Goal: Information Seeking & Learning: Check status

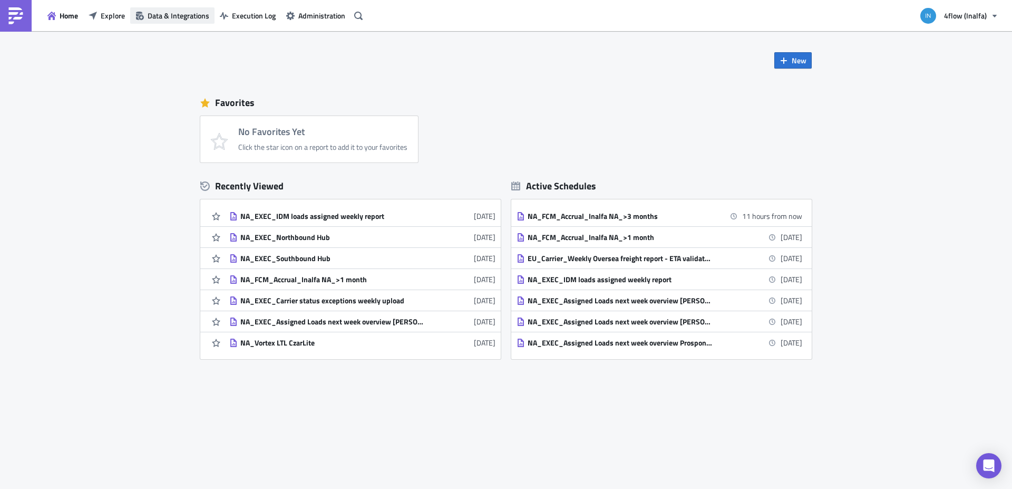
click at [160, 12] on span "Data & Integrations" at bounding box center [179, 15] width 62 height 11
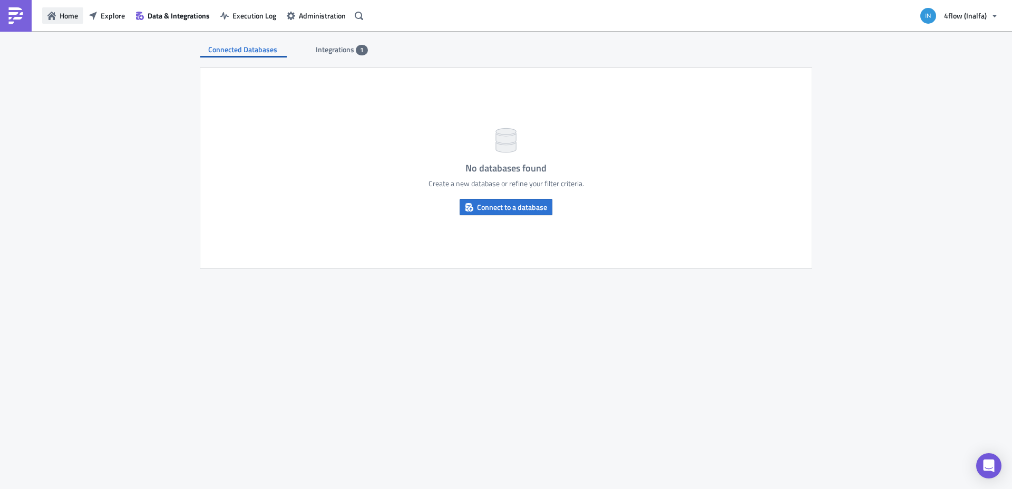
click at [66, 15] on span "Home" at bounding box center [69, 15] width 18 height 11
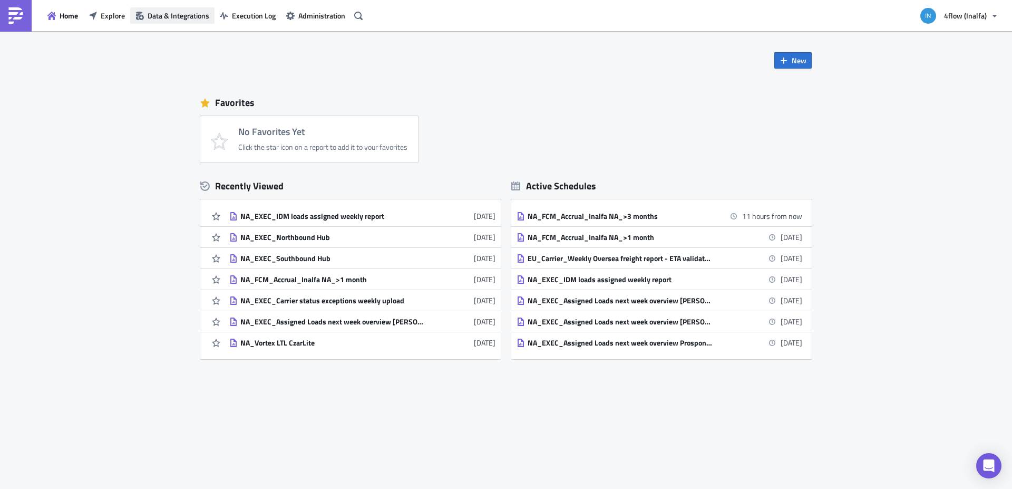
click at [150, 9] on button "Data & Integrations" at bounding box center [172, 15] width 84 height 16
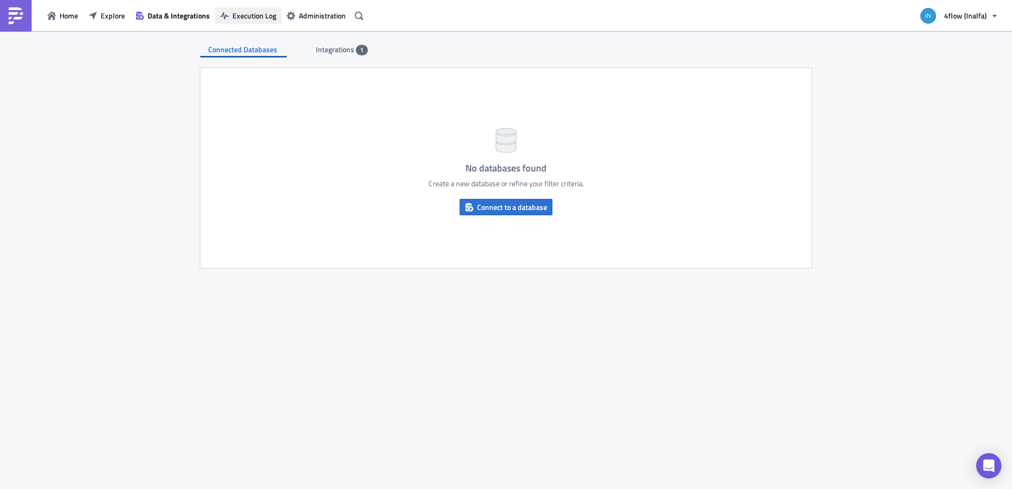
click at [248, 14] on span "Execution Log" at bounding box center [254, 15] width 44 height 11
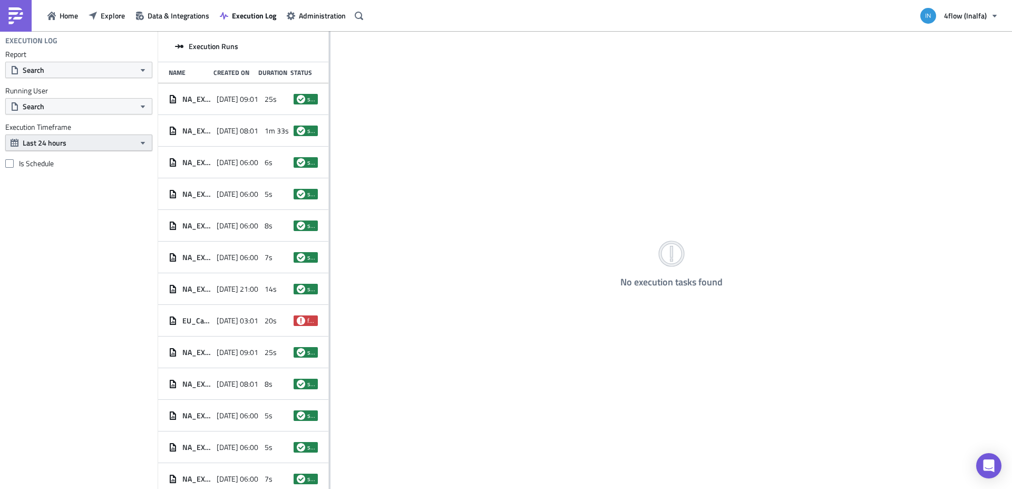
click at [114, 142] on button "Last 24 hours" at bounding box center [78, 142] width 147 height 16
click at [65, 206] on div "Last 30 days" at bounding box center [61, 208] width 75 height 11
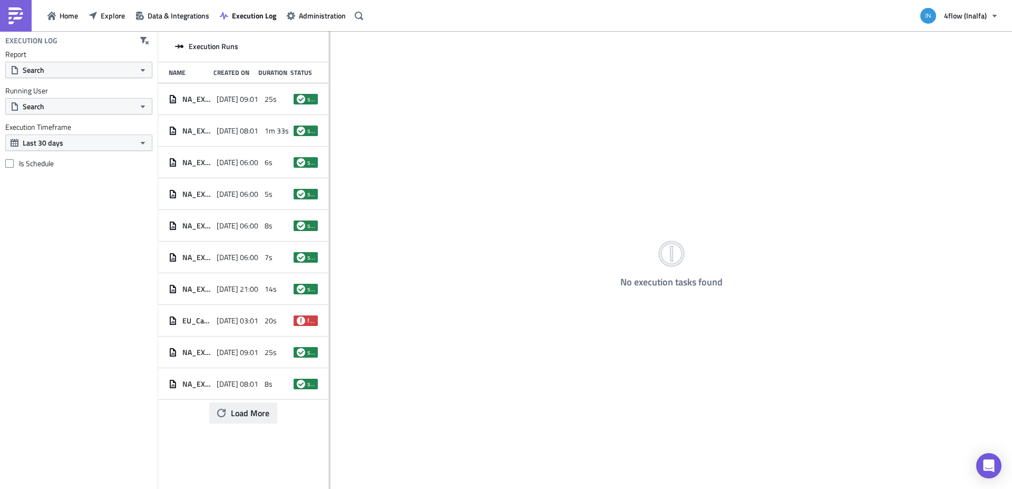
click at [255, 412] on span "Load More" at bounding box center [250, 412] width 38 height 13
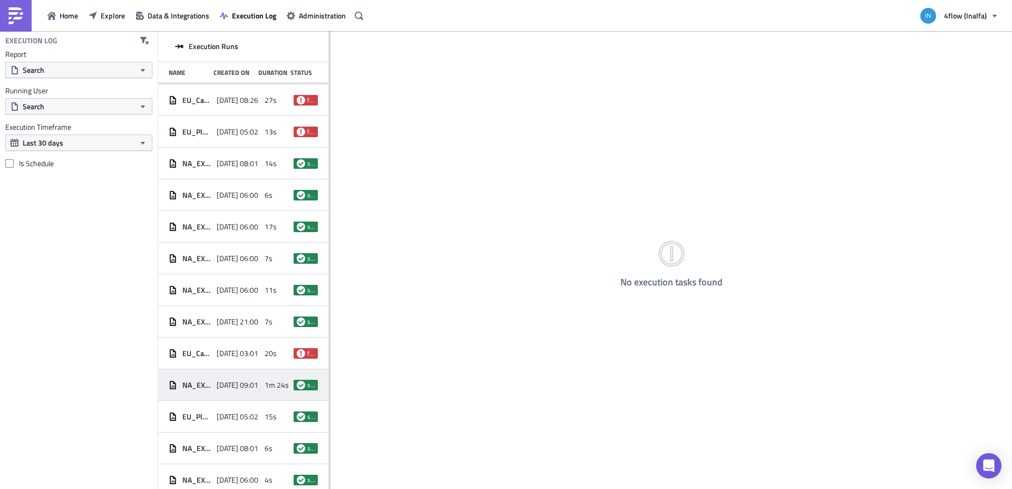
scroll to position [676, 0]
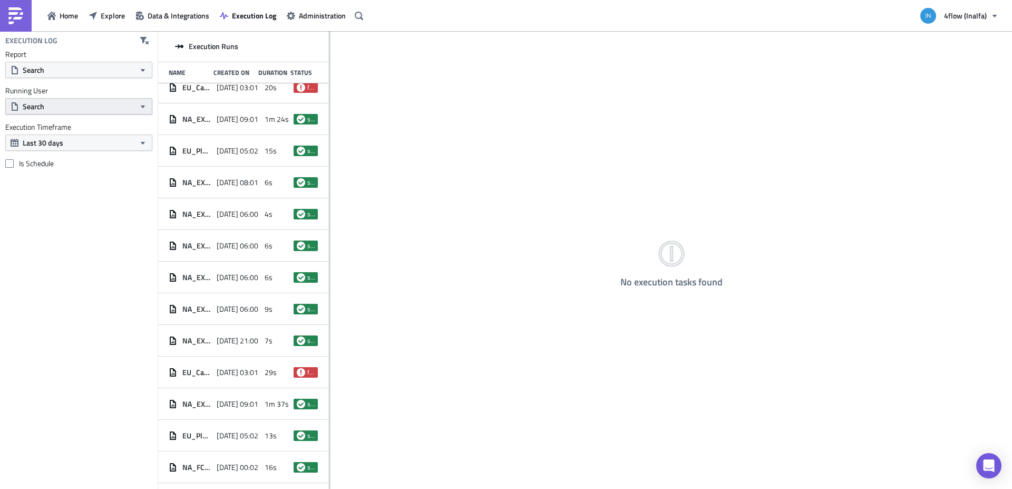
click at [105, 114] on div "Report Search Running User Search Execution Timeframe Last 30 days Is Schedule" at bounding box center [79, 109] width 158 height 119
click at [109, 72] on button "Search" at bounding box center [78, 70] width 147 height 16
click at [97, 209] on div "Execution Log Report Search Running User Search Execution Timeframe Last 30 day…" at bounding box center [79, 260] width 158 height 458
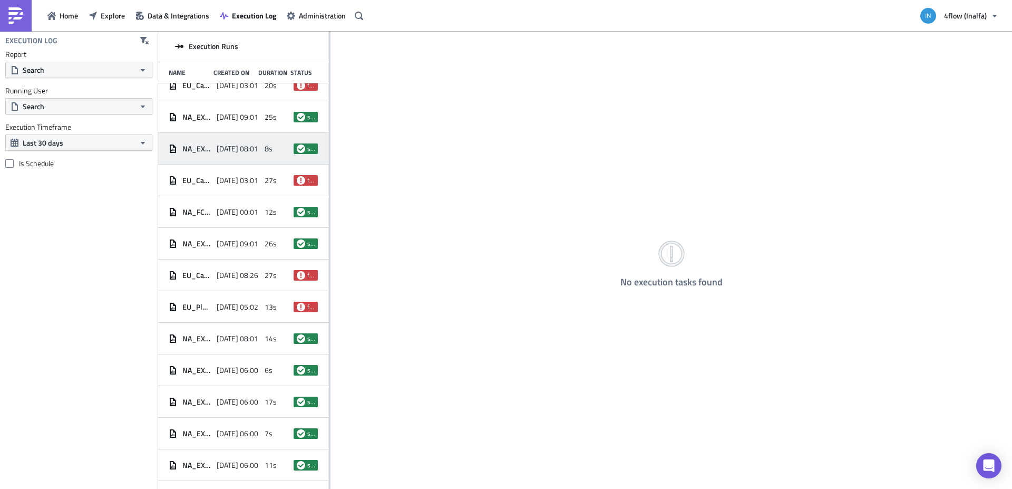
scroll to position [0, 0]
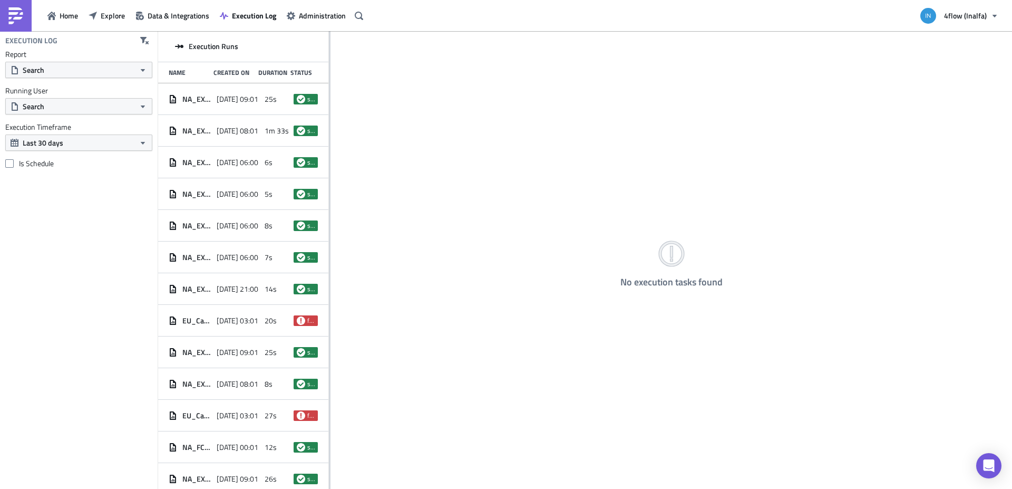
click at [550, 104] on div "No execution tasks found" at bounding box center [671, 260] width 682 height 459
click at [118, 70] on button "Search" at bounding box center [78, 70] width 147 height 16
click at [132, 101] on button "Search" at bounding box center [78, 106] width 147 height 16
click at [132, 102] on button "Search" at bounding box center [78, 106] width 147 height 16
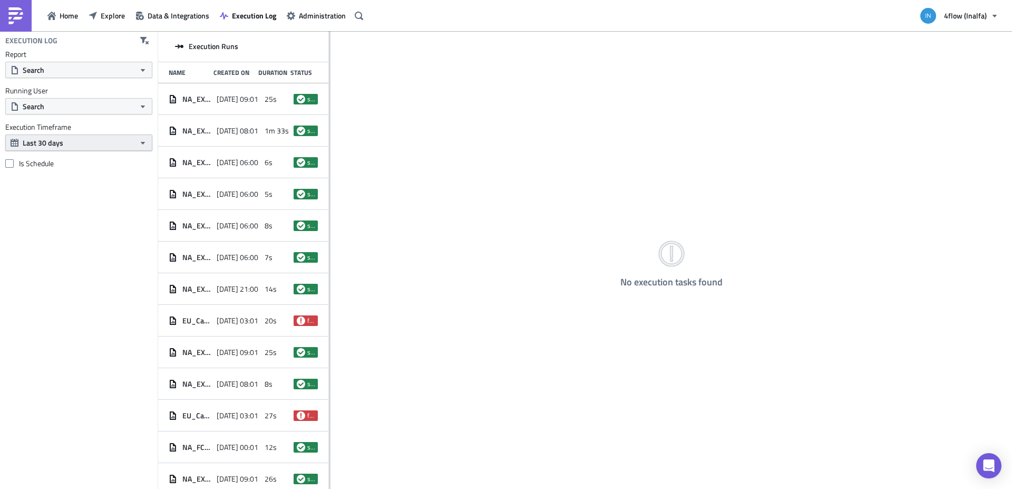
click at [140, 140] on icon "button" at bounding box center [143, 143] width 8 height 8
click at [39, 168] on label "Is Schedule" at bounding box center [78, 163] width 147 height 9
click at [14, 167] on input "Is Schedule" at bounding box center [10, 163] width 7 height 7
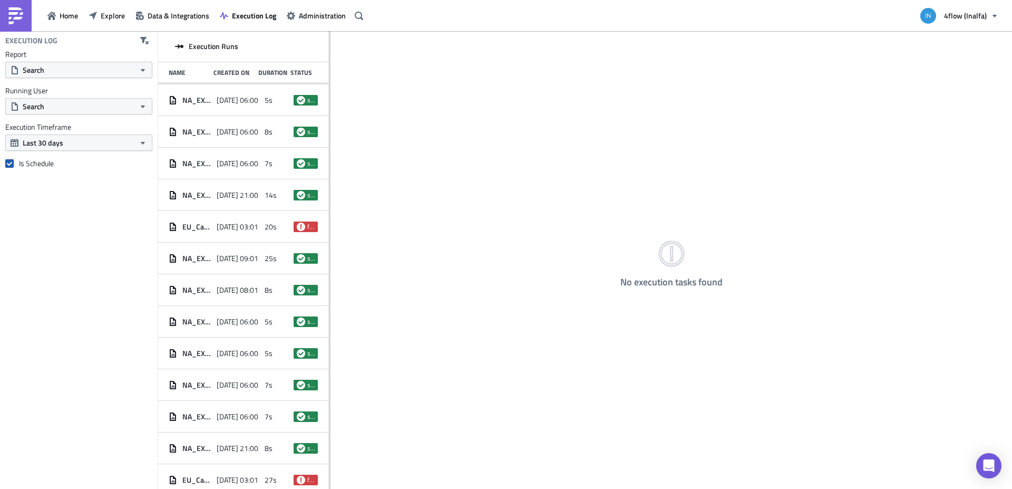
click at [27, 159] on label "Is Schedule" at bounding box center [78, 163] width 147 height 9
click at [14, 160] on input "Is Schedule" at bounding box center [10, 163] width 7 height 7
checkbox input "false"
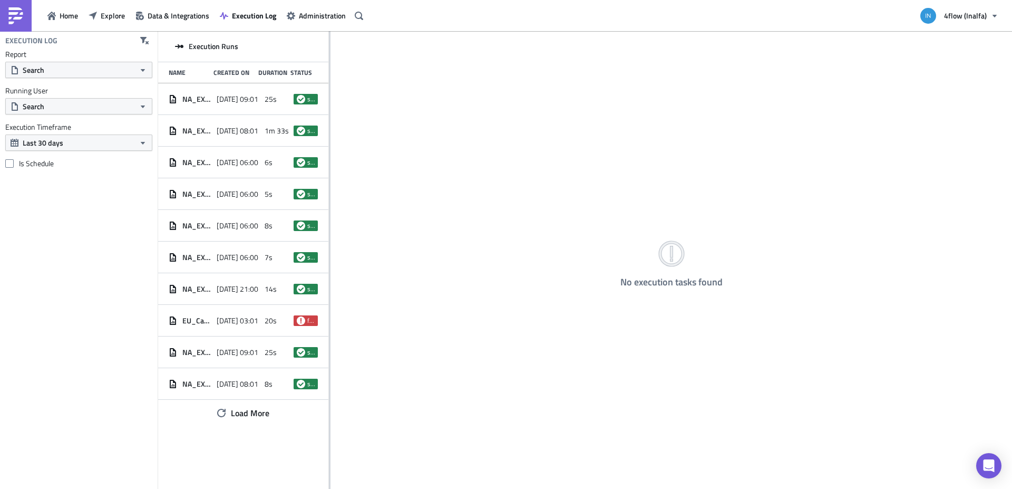
drag, startPoint x: 344, startPoint y: 46, endPoint x: 188, endPoint y: 49, distance: 156.1
click at [330, 44] on div "No execution tasks found" at bounding box center [671, 260] width 682 height 459
click at [182, 51] on div "Execution Runs" at bounding box center [243, 46] width 170 height 31
click at [241, 407] on span "Load More" at bounding box center [250, 412] width 38 height 13
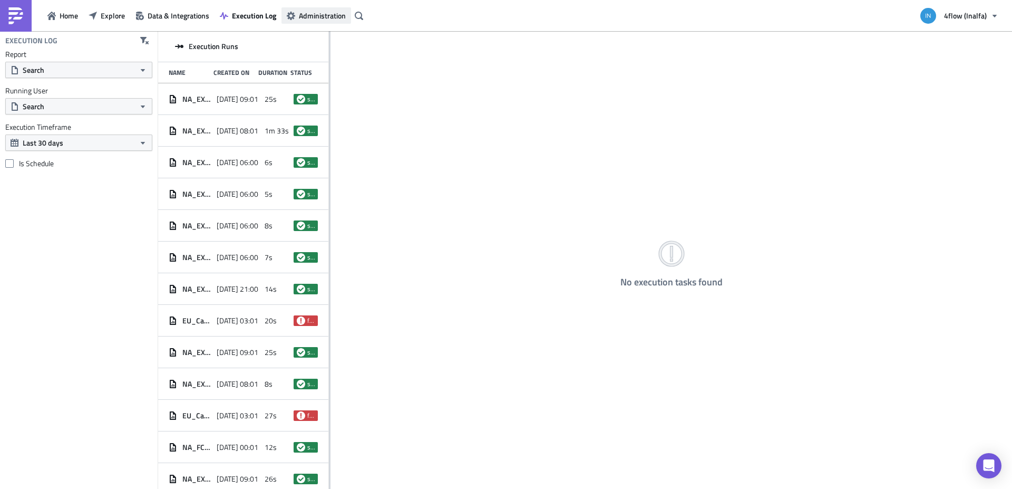
click at [311, 14] on span "Administration" at bounding box center [322, 15] width 47 height 11
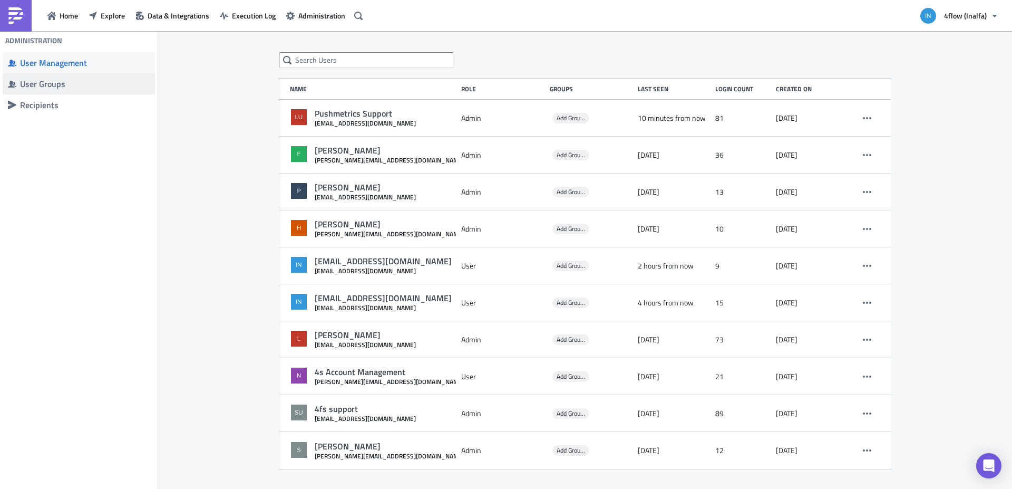
click at [49, 91] on span "User Groups" at bounding box center [79, 83] width 152 height 21
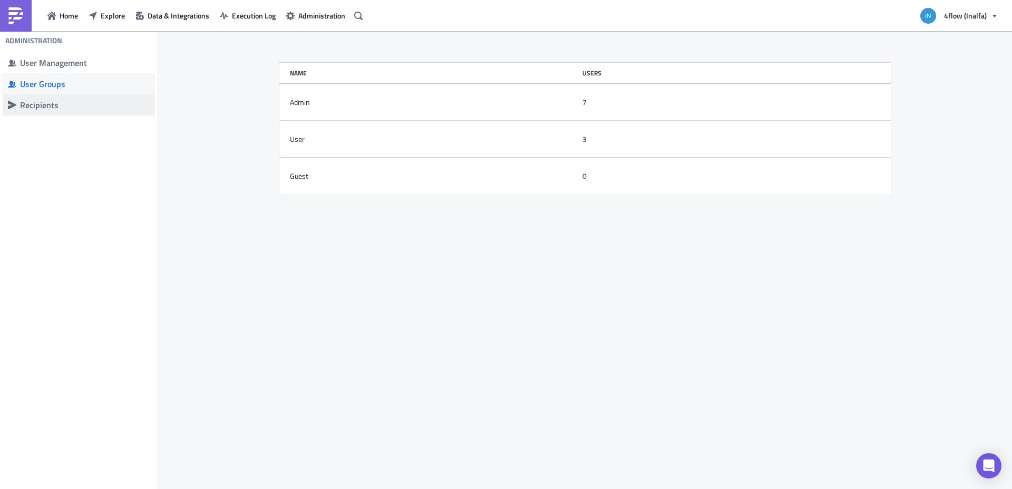
click at [47, 102] on div "Recipients" at bounding box center [85, 105] width 130 height 11
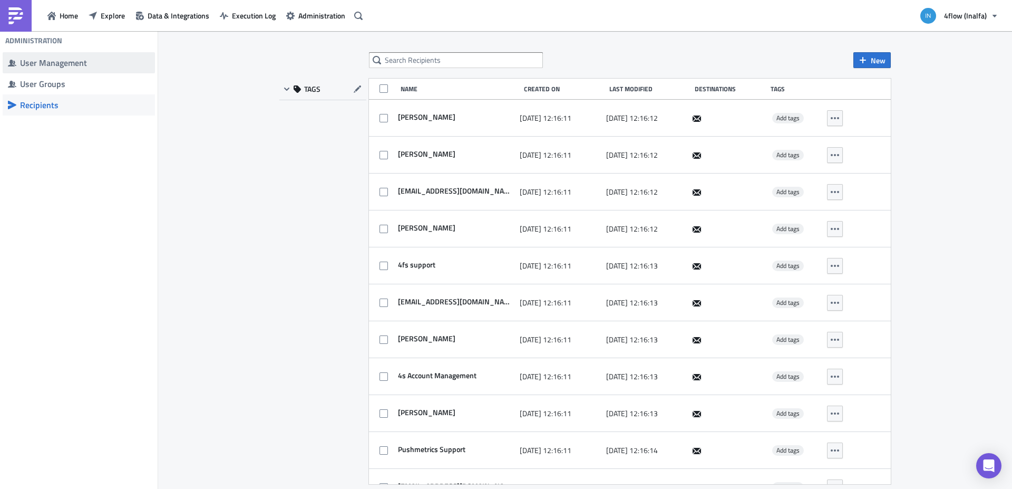
click at [75, 64] on div "User Management" at bounding box center [85, 62] width 130 height 11
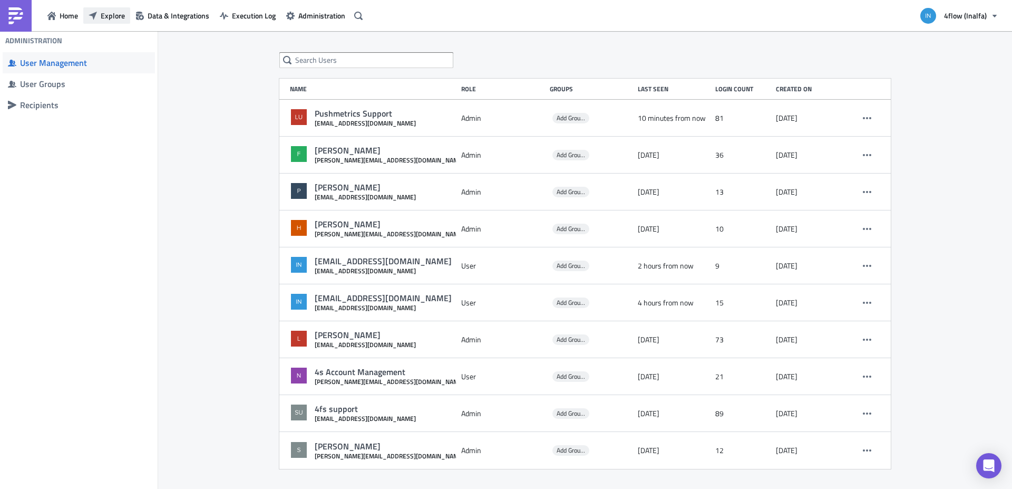
click at [104, 18] on span "Explore" at bounding box center [113, 15] width 24 height 11
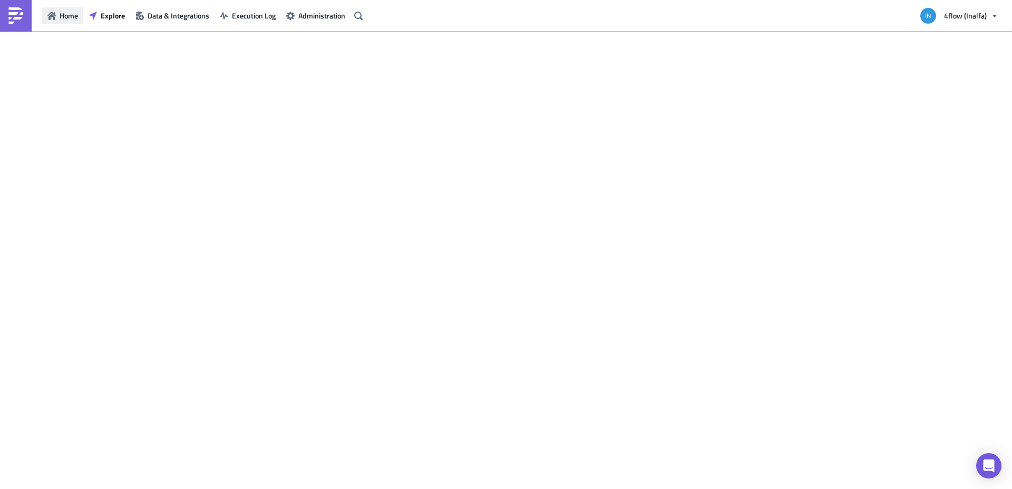
click at [73, 18] on span "Home" at bounding box center [69, 15] width 18 height 11
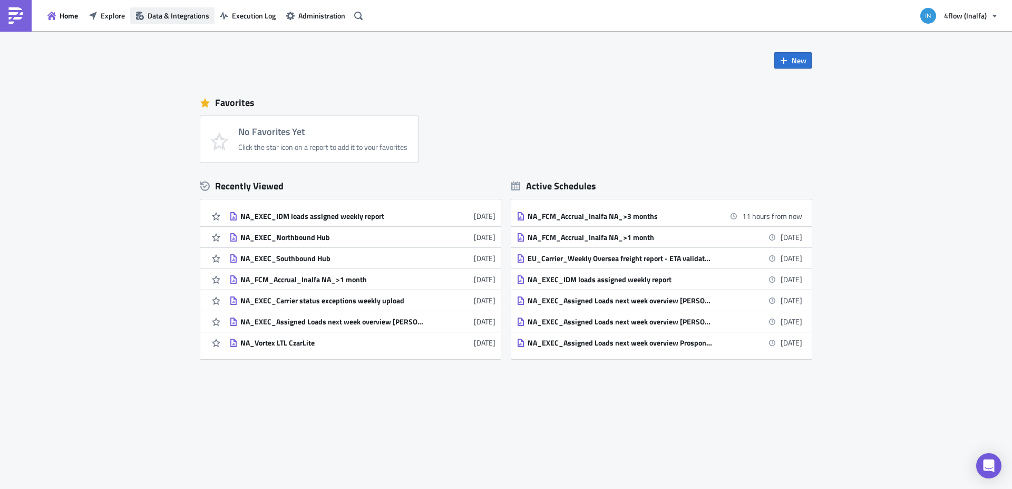
click at [136, 18] on icon "button" at bounding box center [140, 16] width 8 height 8
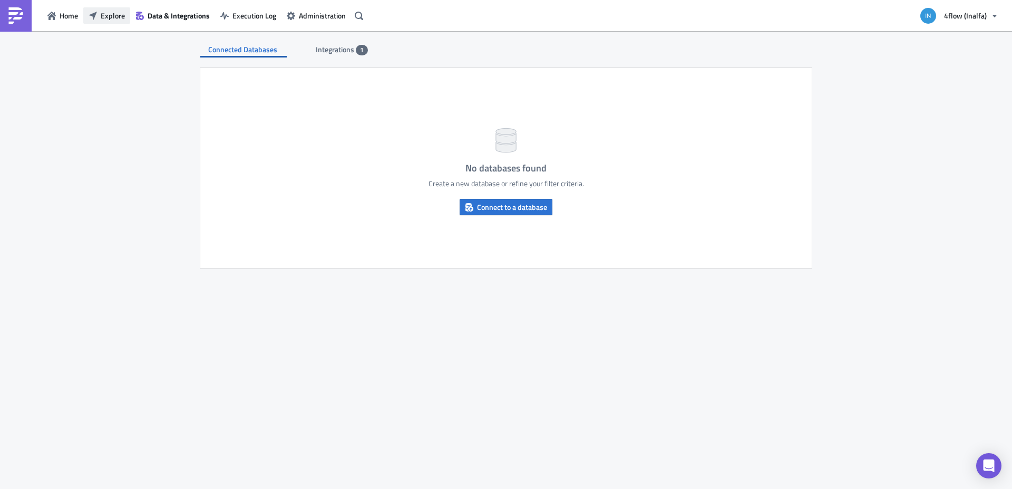
click at [110, 19] on span "Explore" at bounding box center [113, 15] width 24 height 11
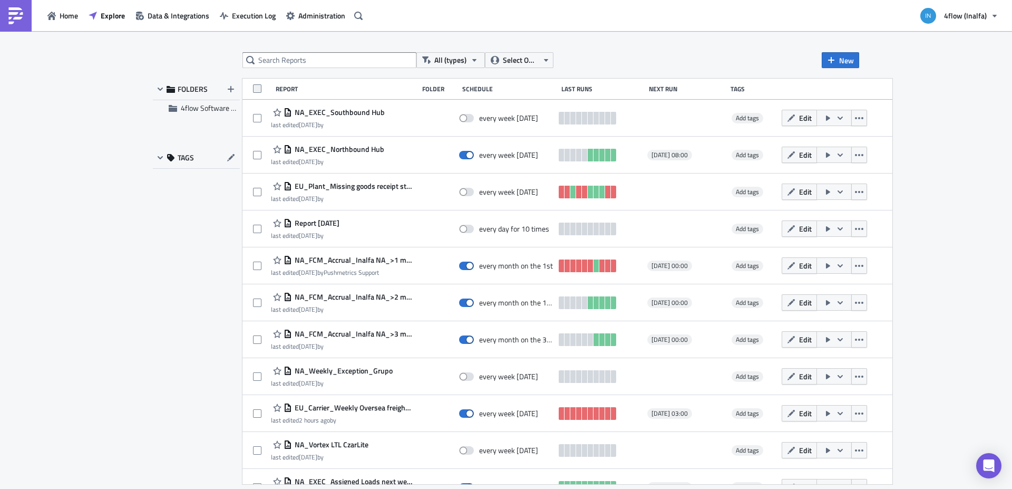
click at [256, 87] on span at bounding box center [257, 88] width 8 height 8
click at [256, 87] on input "checkbox" at bounding box center [258, 89] width 7 height 7
checkbox input "true"
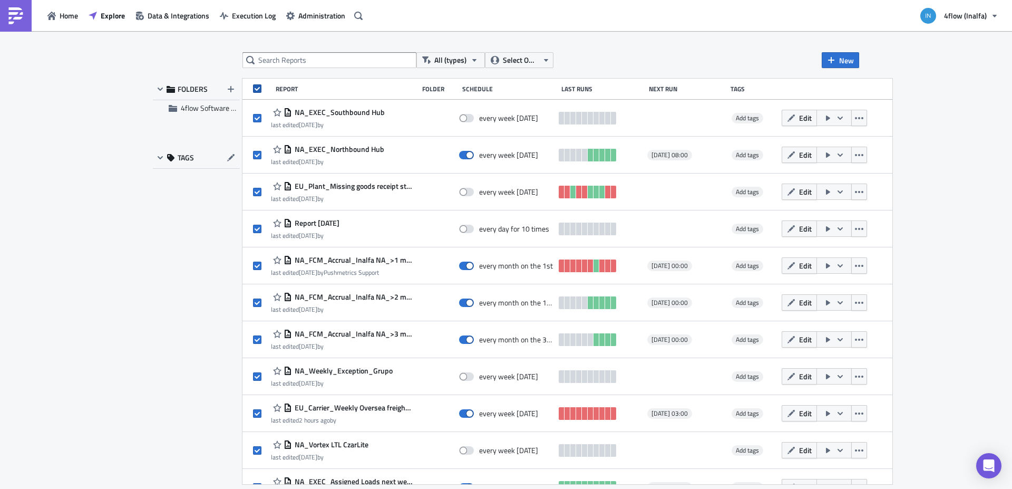
checkbox input "true"
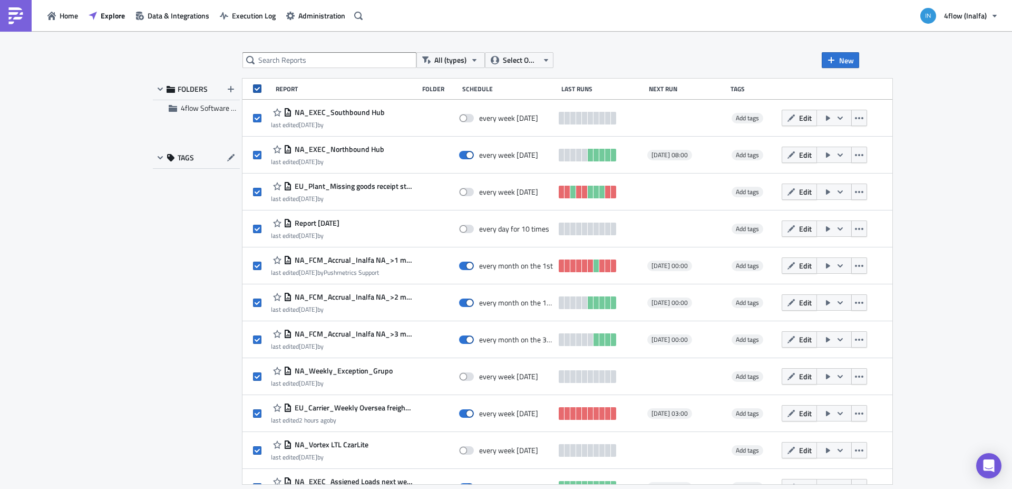
checkbox input "true"
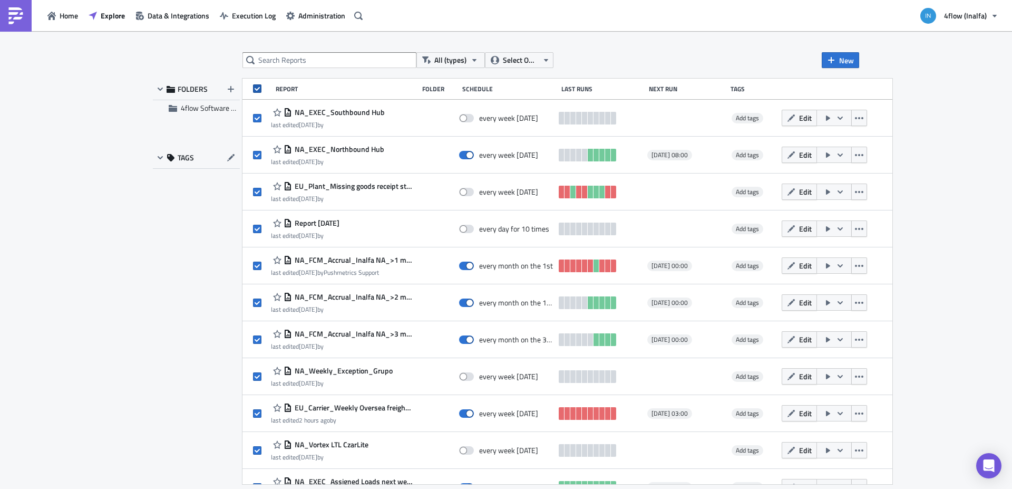
checkbox input "true"
click at [597, 53] on button "15 Selected" at bounding box center [594, 60] width 59 height 16
click at [662, 51] on div "All (types) Select Owner 15 Selected New FOLDERS 4flow Software KAM TAGS Report…" at bounding box center [506, 260] width 1012 height 459
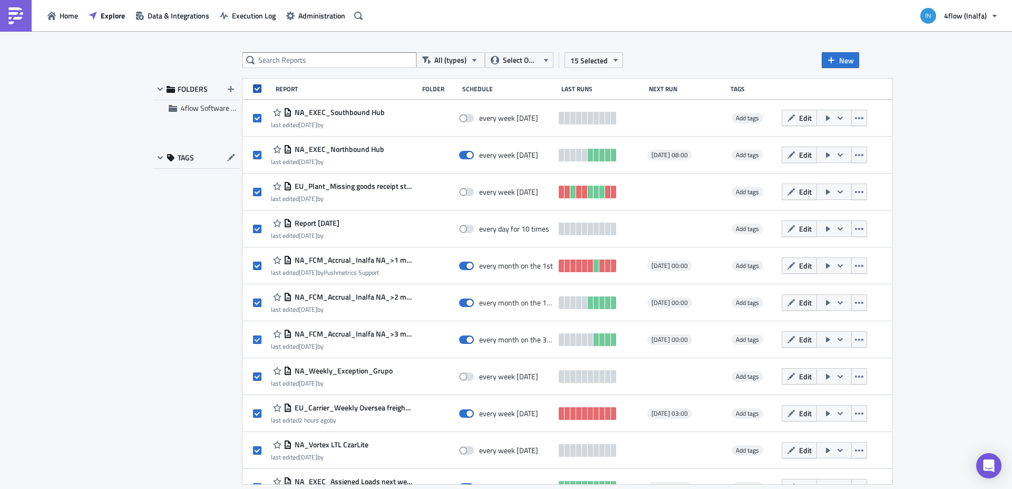
click at [255, 91] on span at bounding box center [257, 88] width 8 height 8
click at [255, 91] on input "checkbox" at bounding box center [258, 89] width 7 height 7
checkbox input "false"
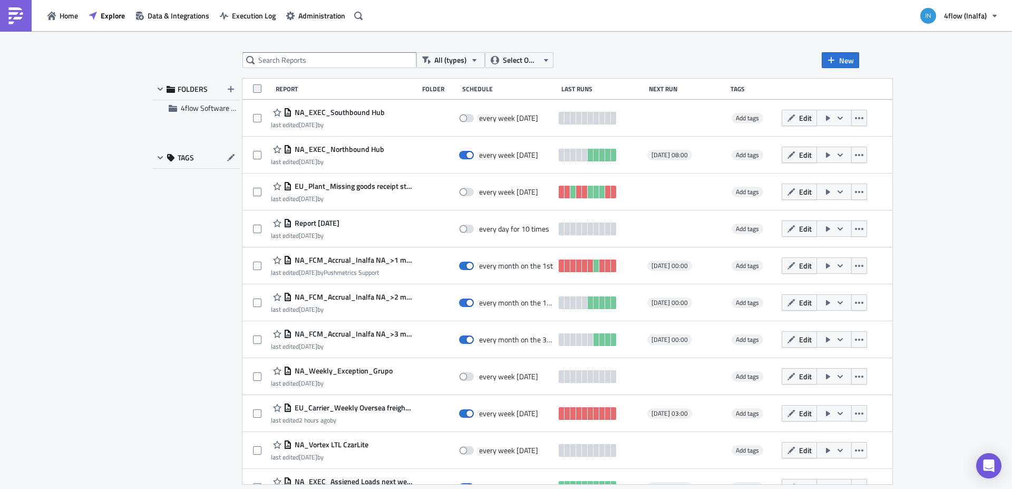
checkbox input "false"
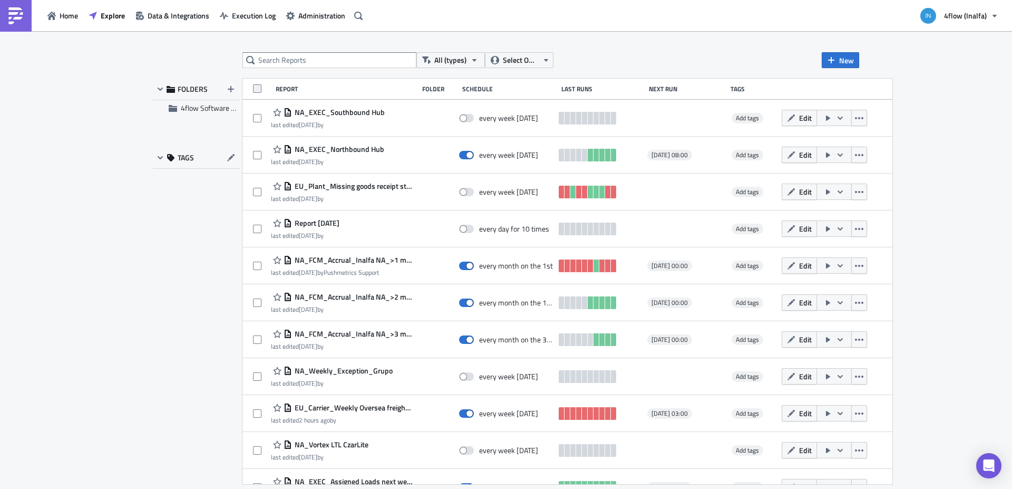
checkbox input "false"
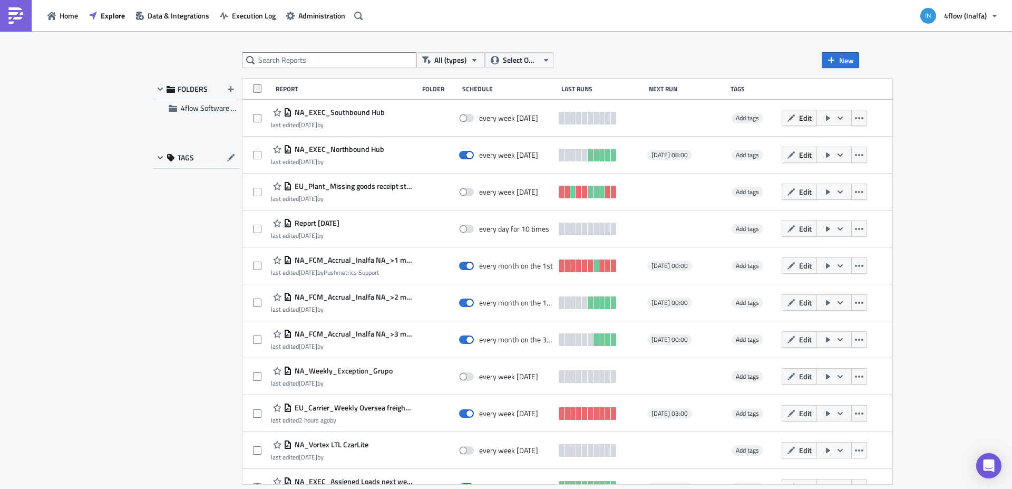
checkbox input "false"
click at [184, 26] on div "Home Explore Data & Integrations Execution Log Administration" at bounding box center [183, 15] width 366 height 31
click at [178, 21] on button "Data & Integrations" at bounding box center [172, 15] width 84 height 16
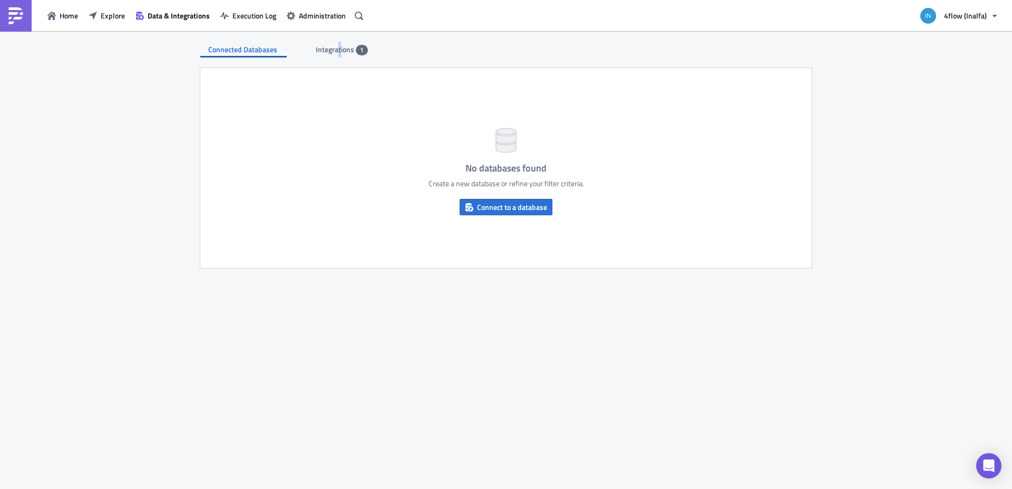
click at [339, 51] on span "Integrations" at bounding box center [336, 49] width 40 height 11
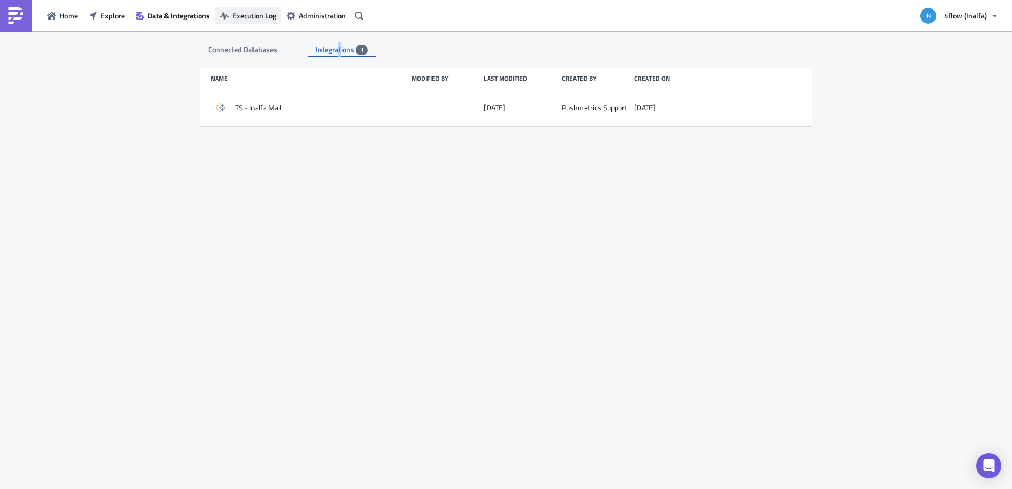
click at [252, 18] on span "Execution Log" at bounding box center [254, 15] width 44 height 11
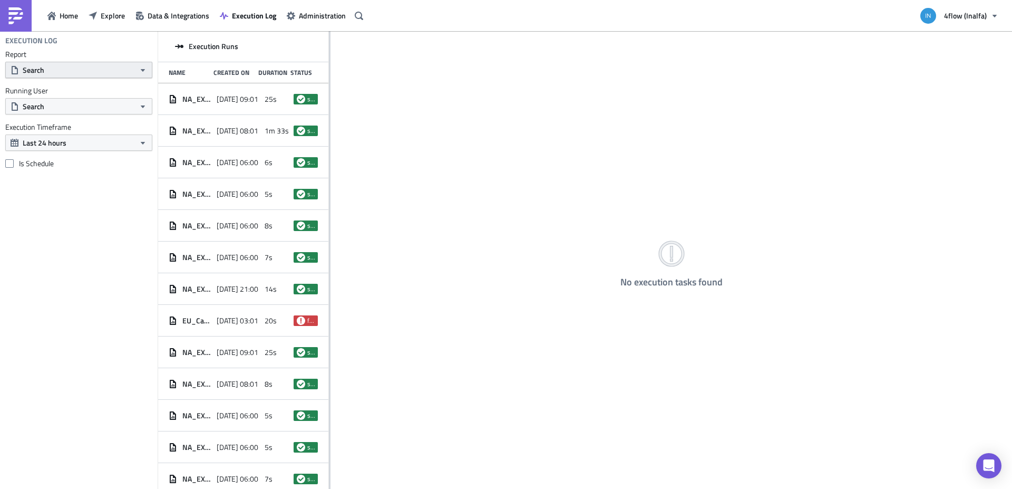
click at [99, 64] on button "Search" at bounding box center [78, 70] width 147 height 16
click at [105, 205] on div "Execution Log Report Search Running User Search Execution Timeframe Last 24 hou…" at bounding box center [79, 260] width 158 height 458
click at [77, 138] on button "Last 24 hours" at bounding box center [78, 142] width 147 height 16
click at [65, 207] on div "Last 30 days" at bounding box center [61, 208] width 75 height 11
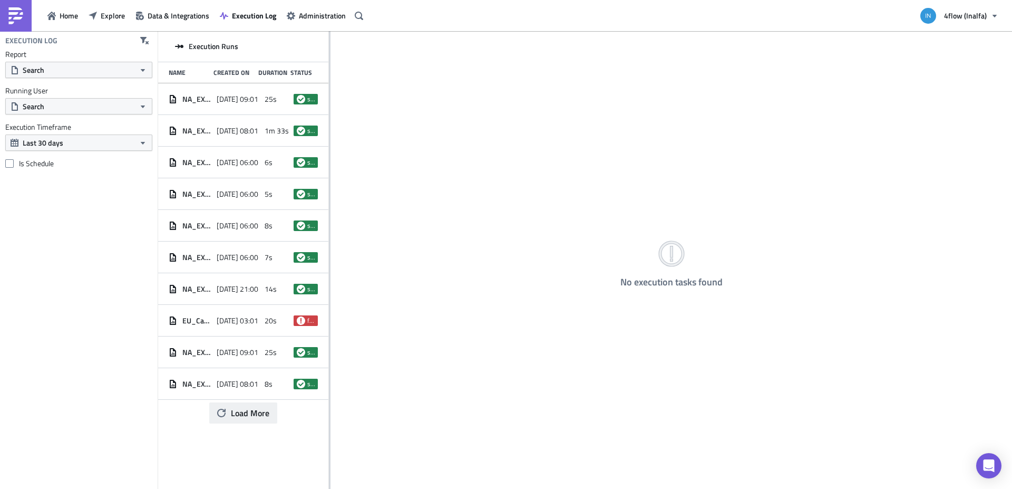
click at [248, 420] on button "Load More" at bounding box center [243, 412] width 68 height 21
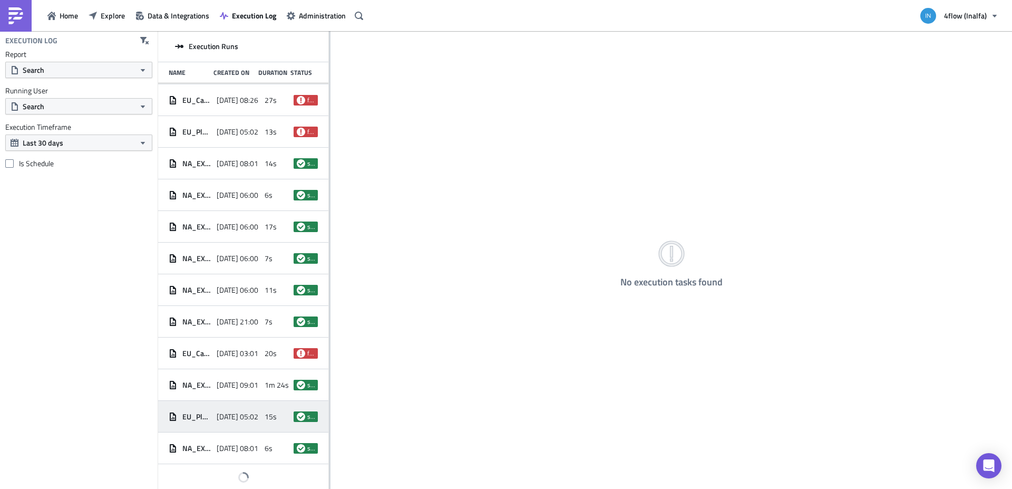
scroll to position [700, 0]
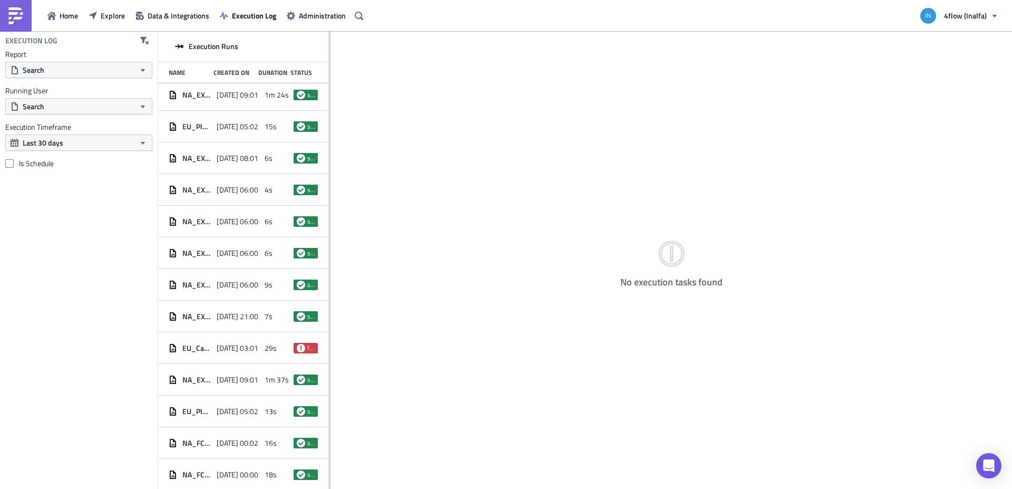
click at [330, 114] on div "No execution tasks found" at bounding box center [671, 260] width 682 height 459
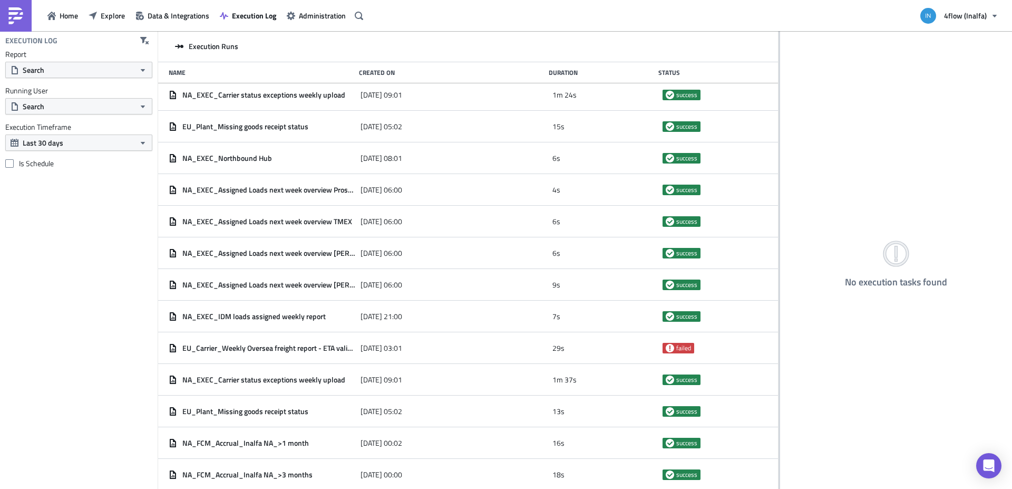
drag, startPoint x: 330, startPoint y: 114, endPoint x: 805, endPoint y: 145, distance: 476.4
click at [805, 145] on div "Execution Runs Name Created On Duration Status NA_EXEC_Carrier status exception…" at bounding box center [585, 260] width 854 height 459
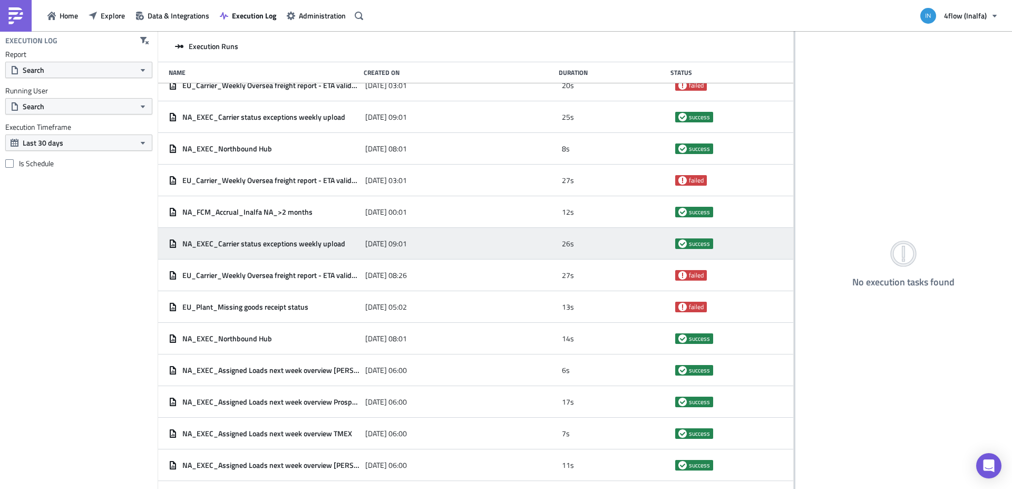
scroll to position [0, 0]
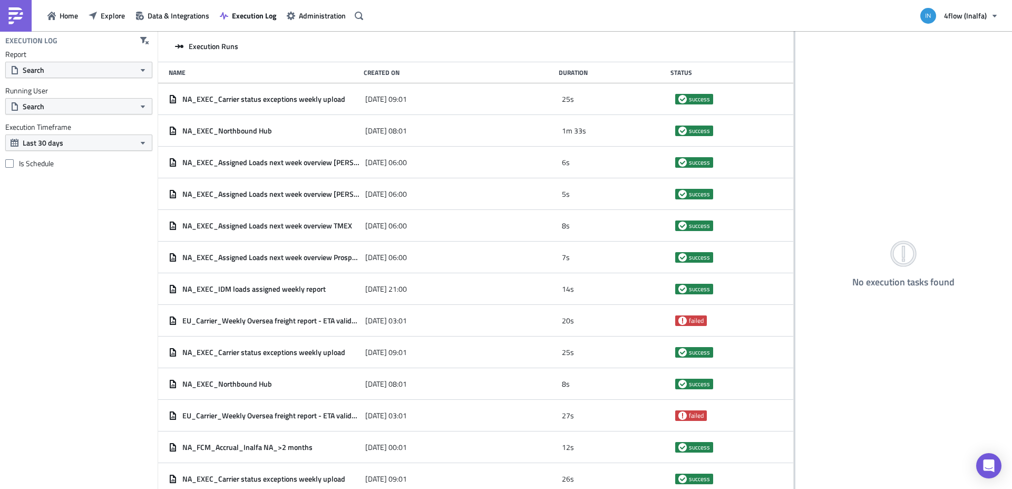
click at [84, 198] on div "Execution Log Report Search Running User Search Execution Timeframe Last 30 day…" at bounding box center [79, 260] width 158 height 458
click at [942, 3] on div "4flow (Inalfa)" at bounding box center [959, 15] width 90 height 31
click at [947, 10] on button "4flow (Inalfa)" at bounding box center [959, 15] width 90 height 23
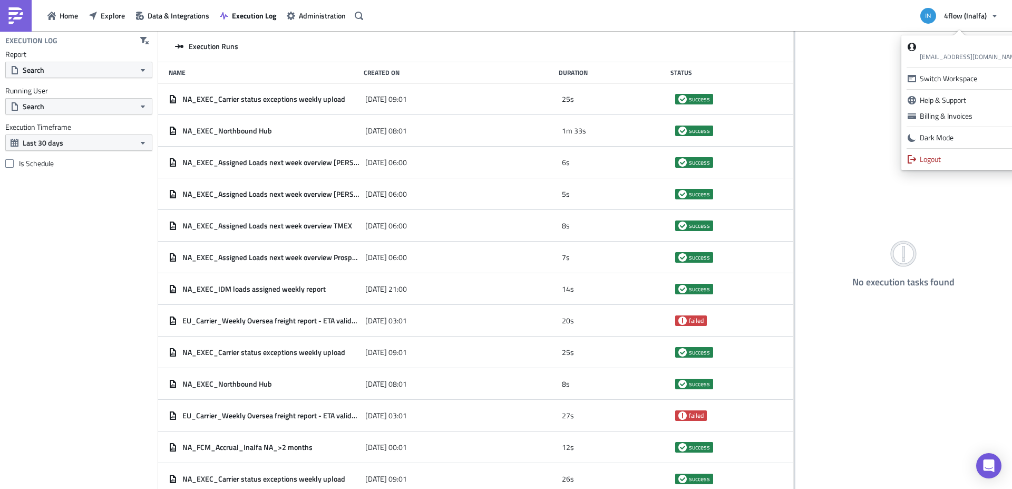
click at [879, 21] on div "Home Explore Data & Integrations Execution Log Administration 4flow (Inalfa)" at bounding box center [506, 15] width 1012 height 31
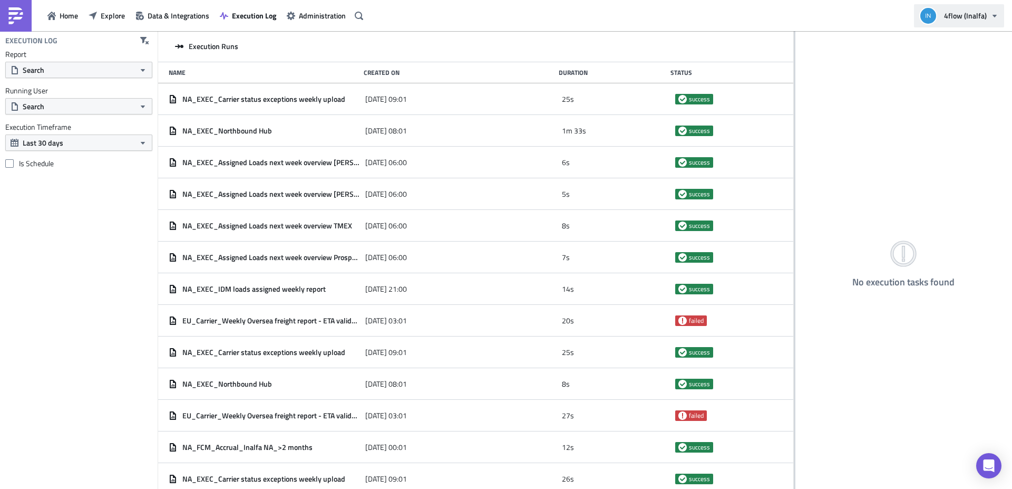
click at [939, 17] on button "4flow (Inalfa)" at bounding box center [959, 15] width 90 height 23
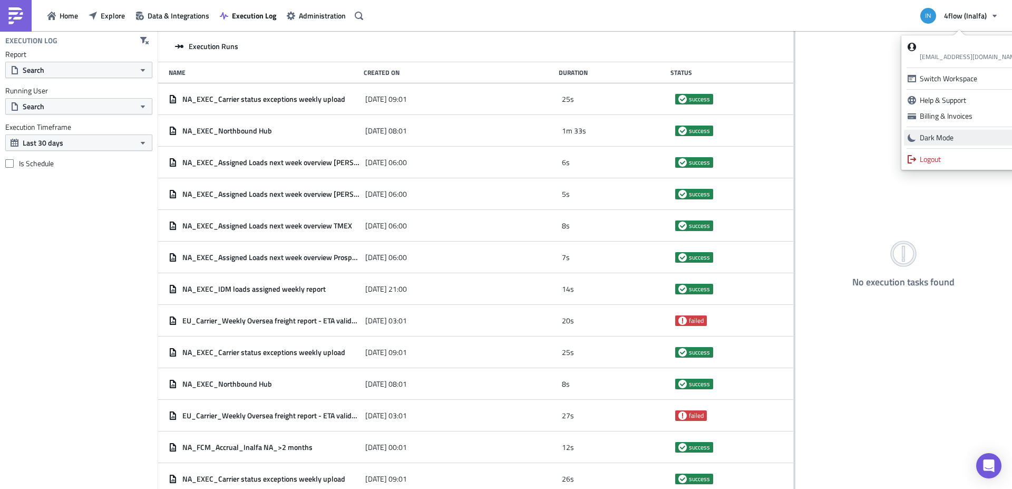
click at [925, 135] on div "Dark Mode" at bounding box center [970, 137] width 101 height 11
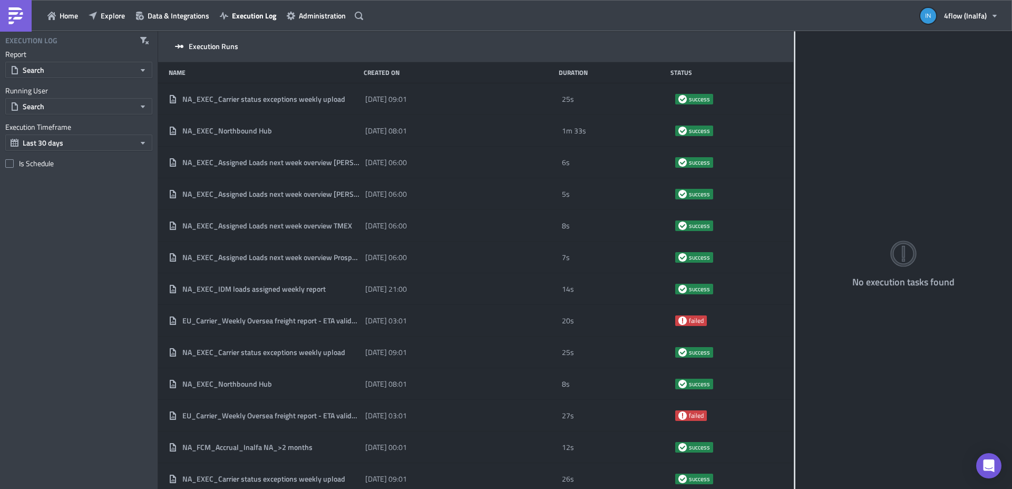
drag, startPoint x: 151, startPoint y: 266, endPoint x: 222, endPoint y: 131, distance: 153.0
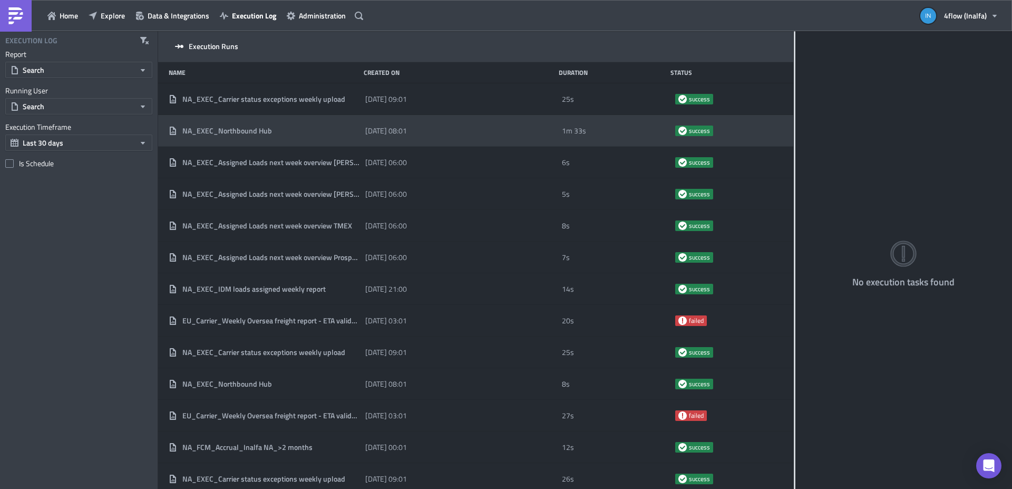
click at [151, 265] on div "Execution Log Report Search Running User Search Execution Timeframe Last 30 day…" at bounding box center [79, 260] width 158 height 458
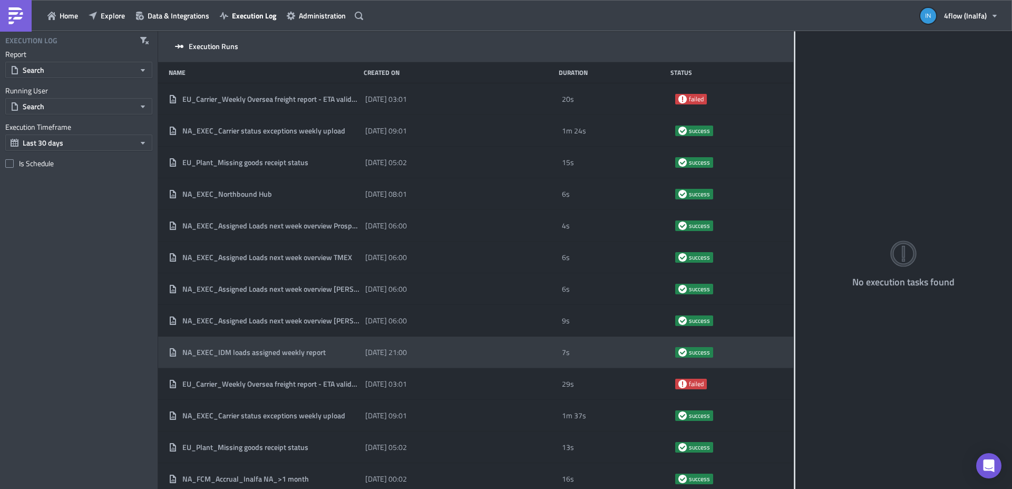
scroll to position [700, 0]
